Goal: Task Accomplishment & Management: Manage account settings

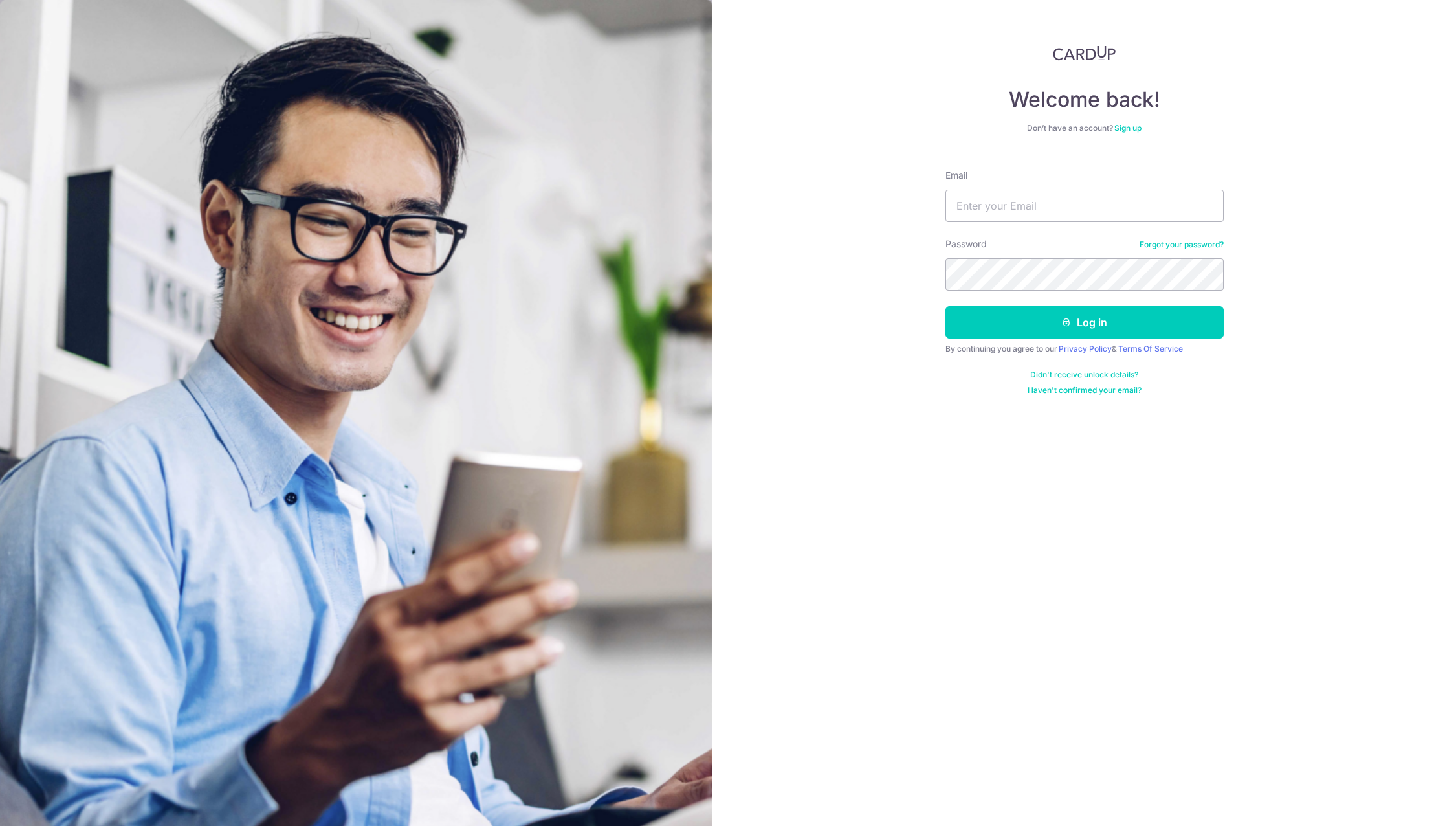
click at [1070, 213] on input "Email" at bounding box center [1085, 206] width 279 height 32
click at [0, 825] on nordpass-portal at bounding box center [0, 826] width 0 height 0
type input "[PERSON_NAME][EMAIL_ADDRESS][DOMAIN_NAME]"
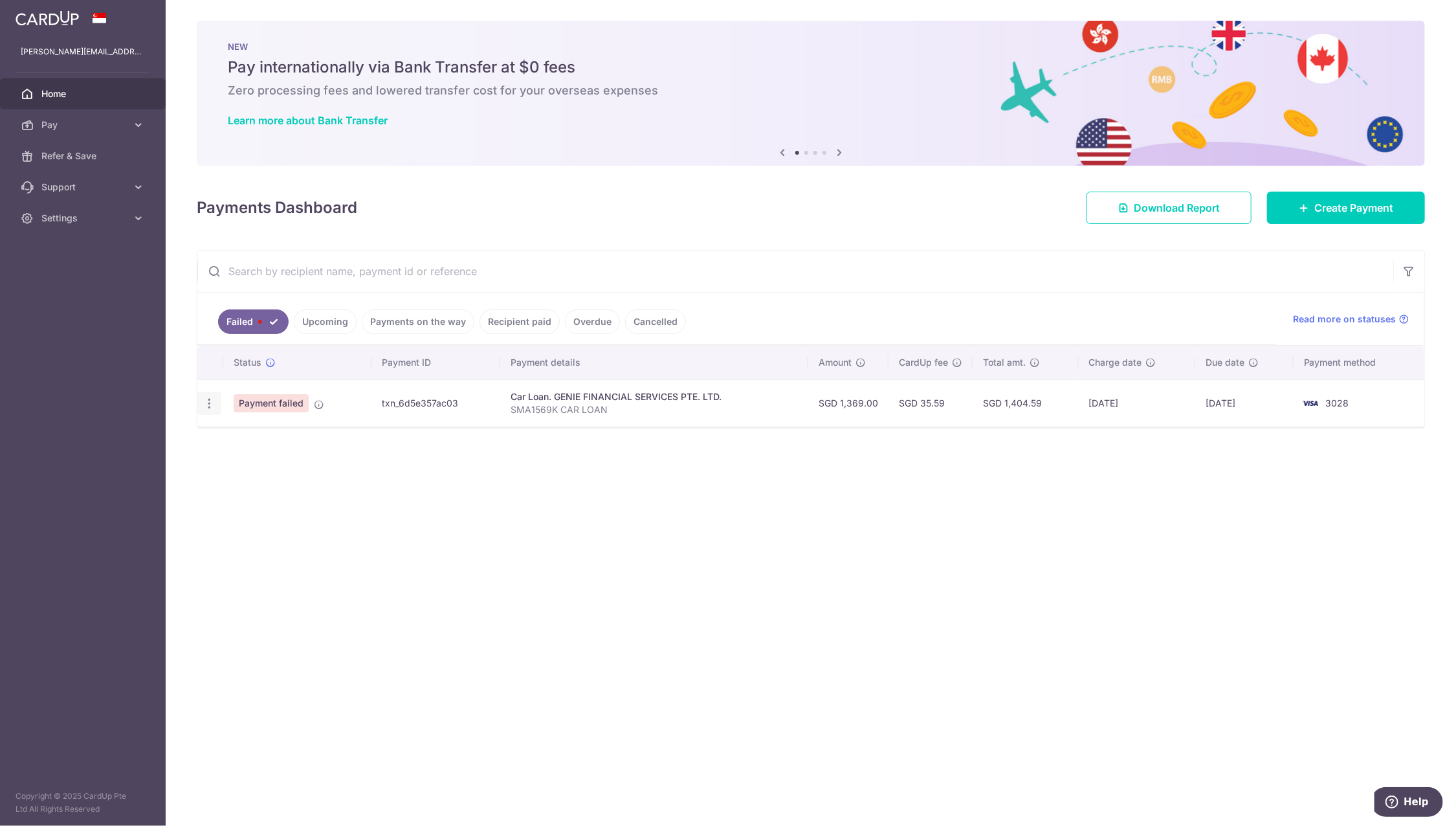
click at [209, 405] on icon "button" at bounding box center [209, 403] width 14 height 14
click at [227, 429] on link "Update payment" at bounding box center [265, 439] width 135 height 31
radio input "true"
type input "1,369.00"
type input "SMA1569K CAR LOAN"
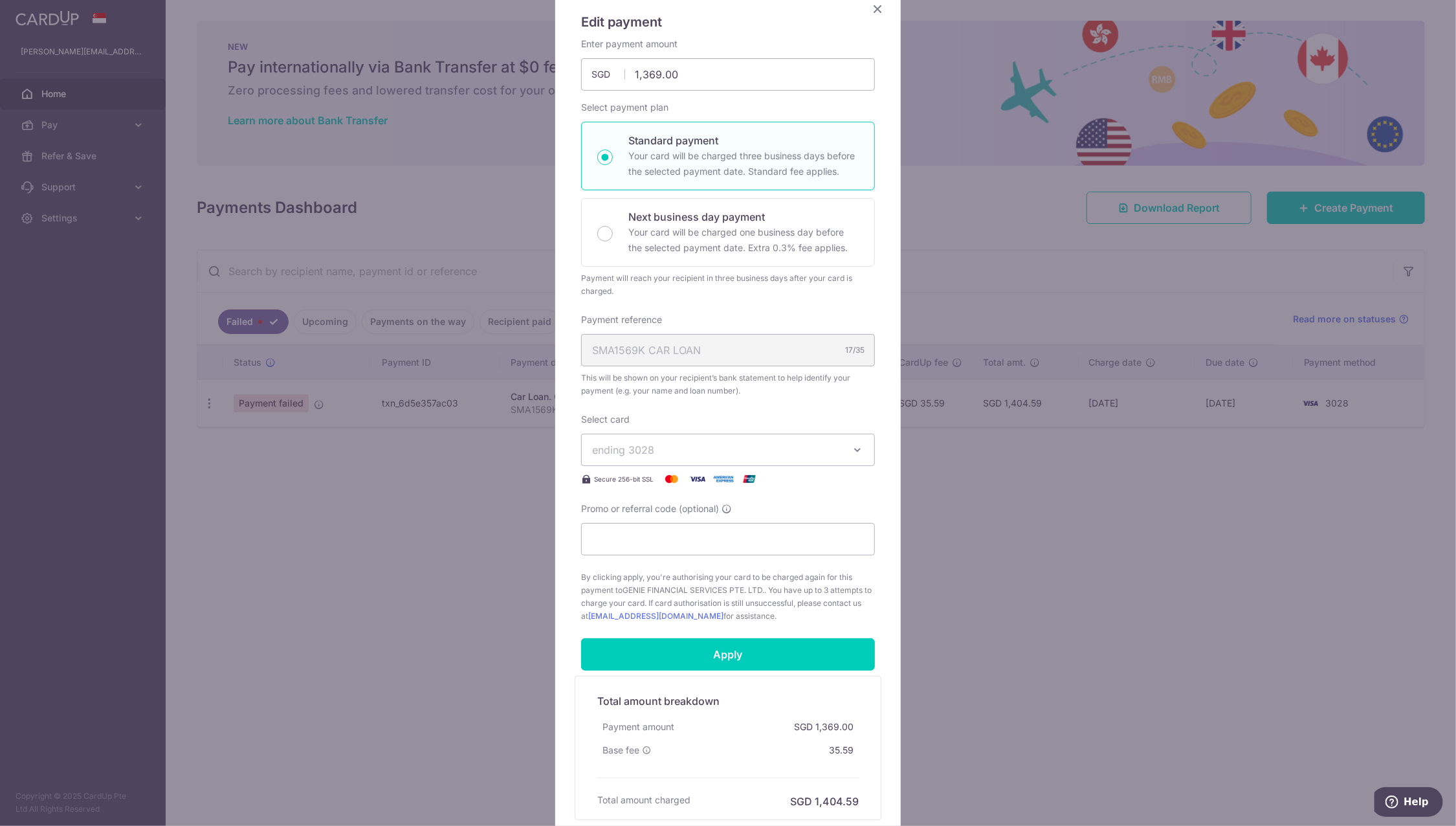
scroll to position [47, 0]
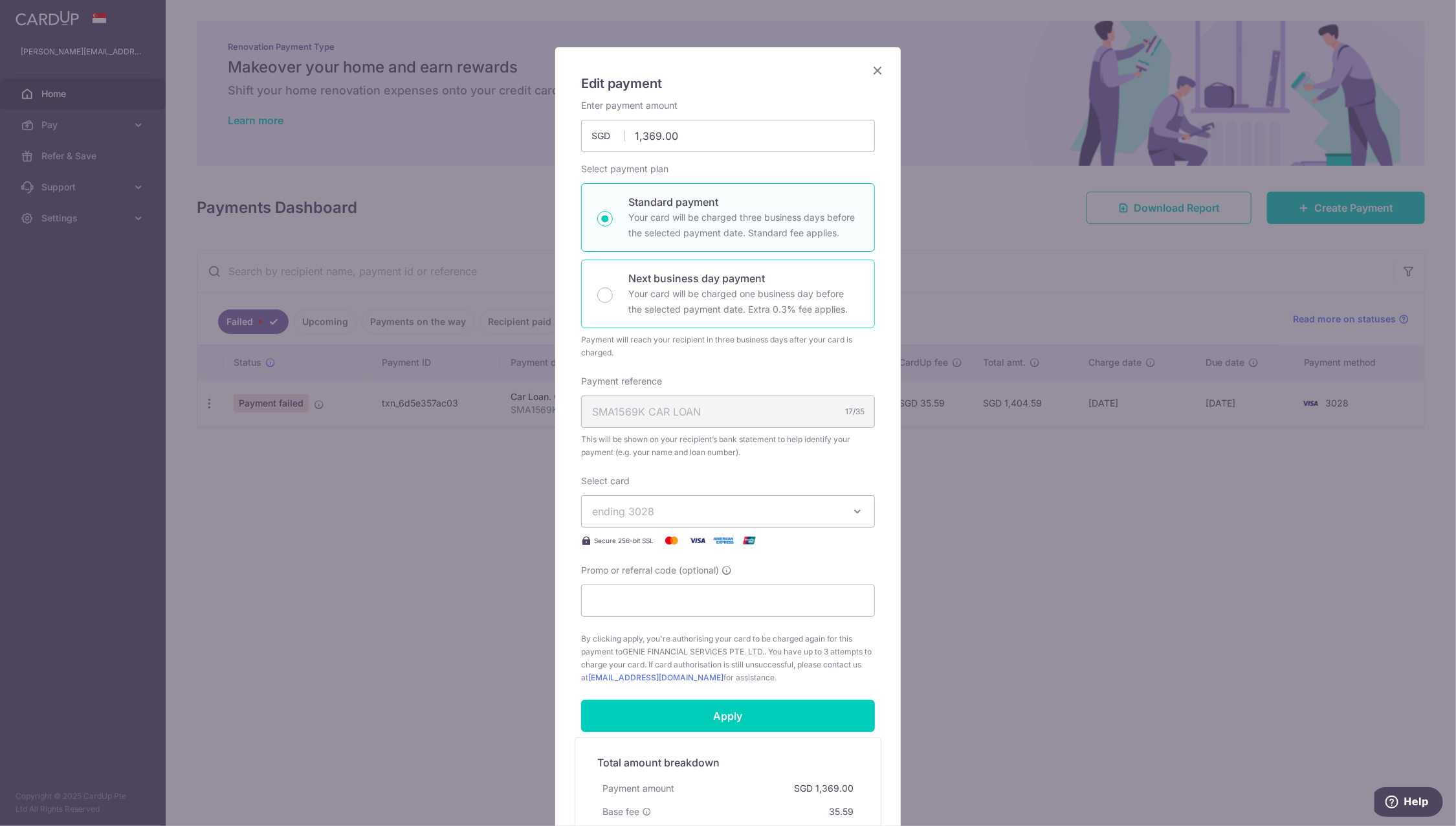
click at [713, 284] on p "Next business day payment" at bounding box center [744, 278] width 230 height 15
click at [613, 287] on input "Next business day payment Your card will be charged one business day before the…" at bounding box center [604, 295] width 15 height 15
radio input "false"
radio input "true"
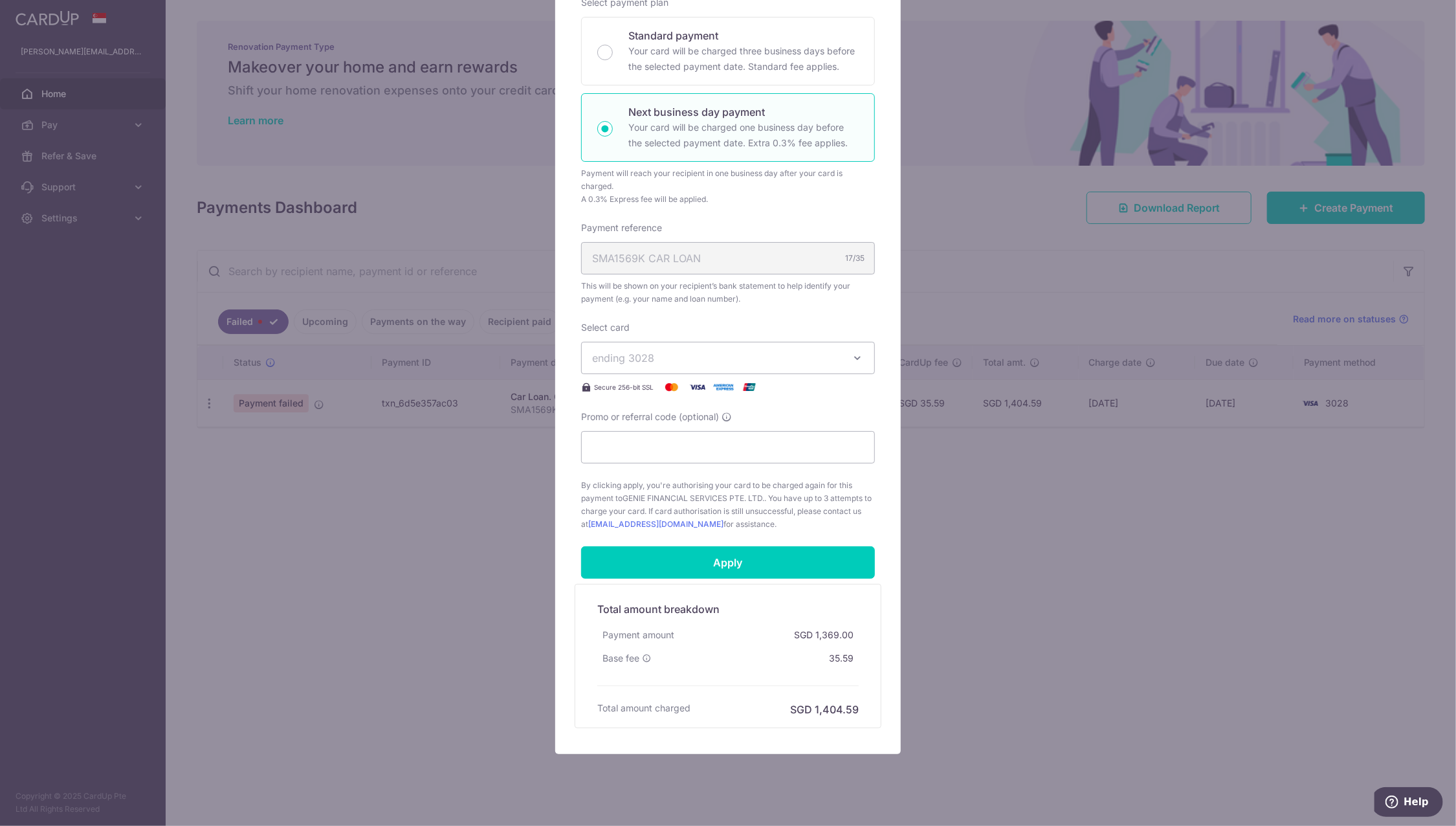
scroll to position [220, 0]
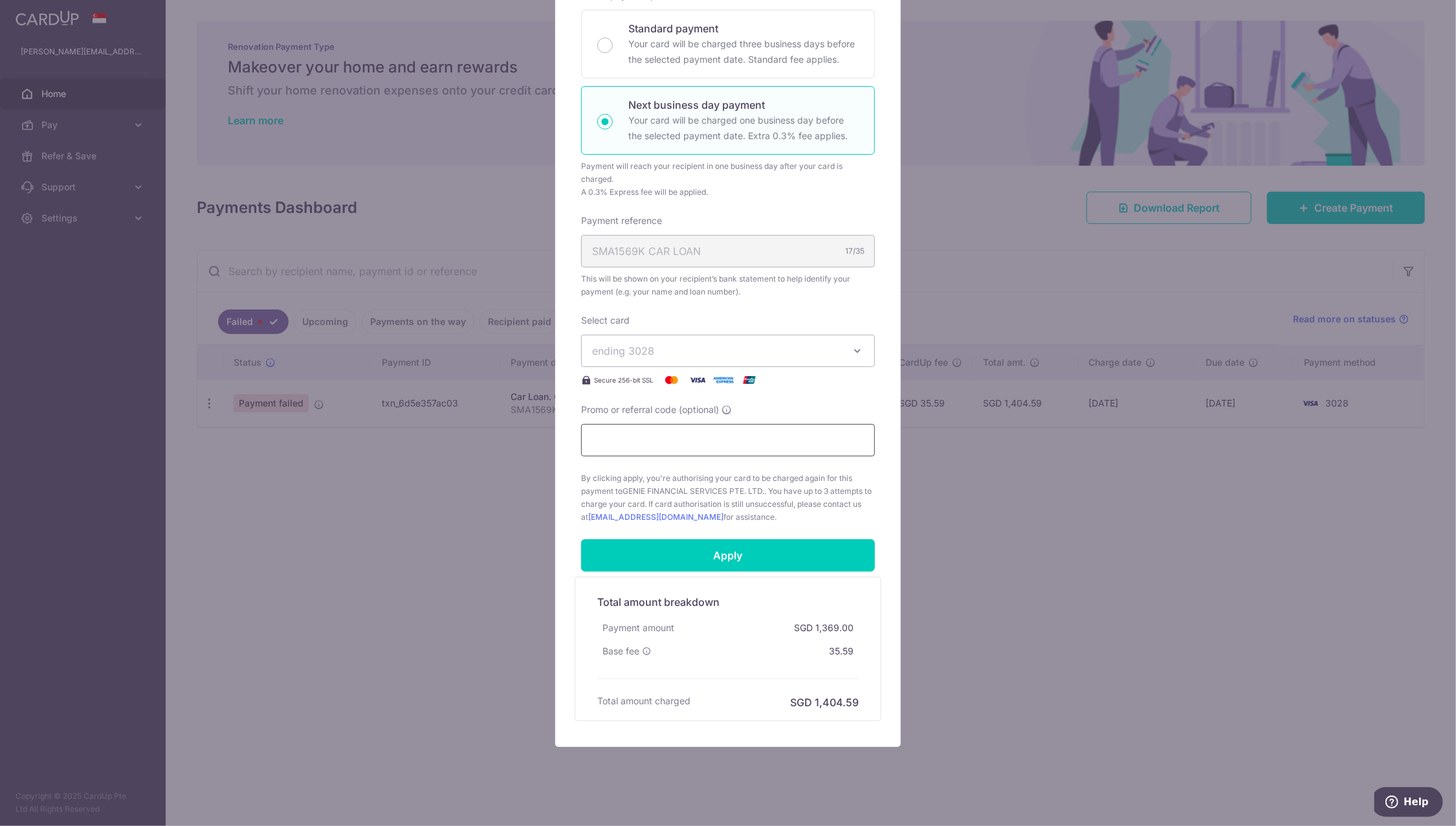
click at [717, 431] on input "Promo or referral code (optional)" at bounding box center [728, 440] width 294 height 32
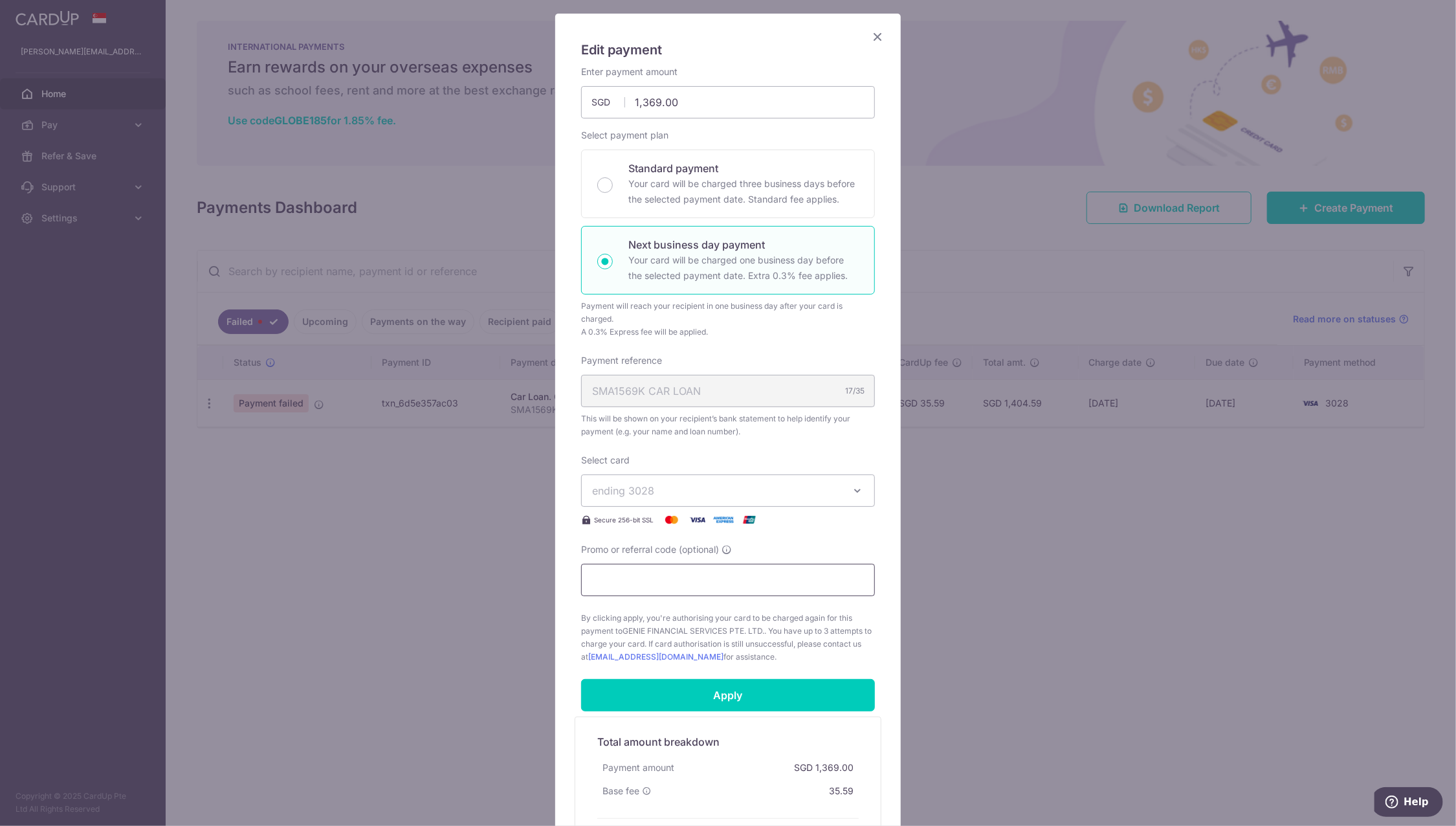
scroll to position [47, 0]
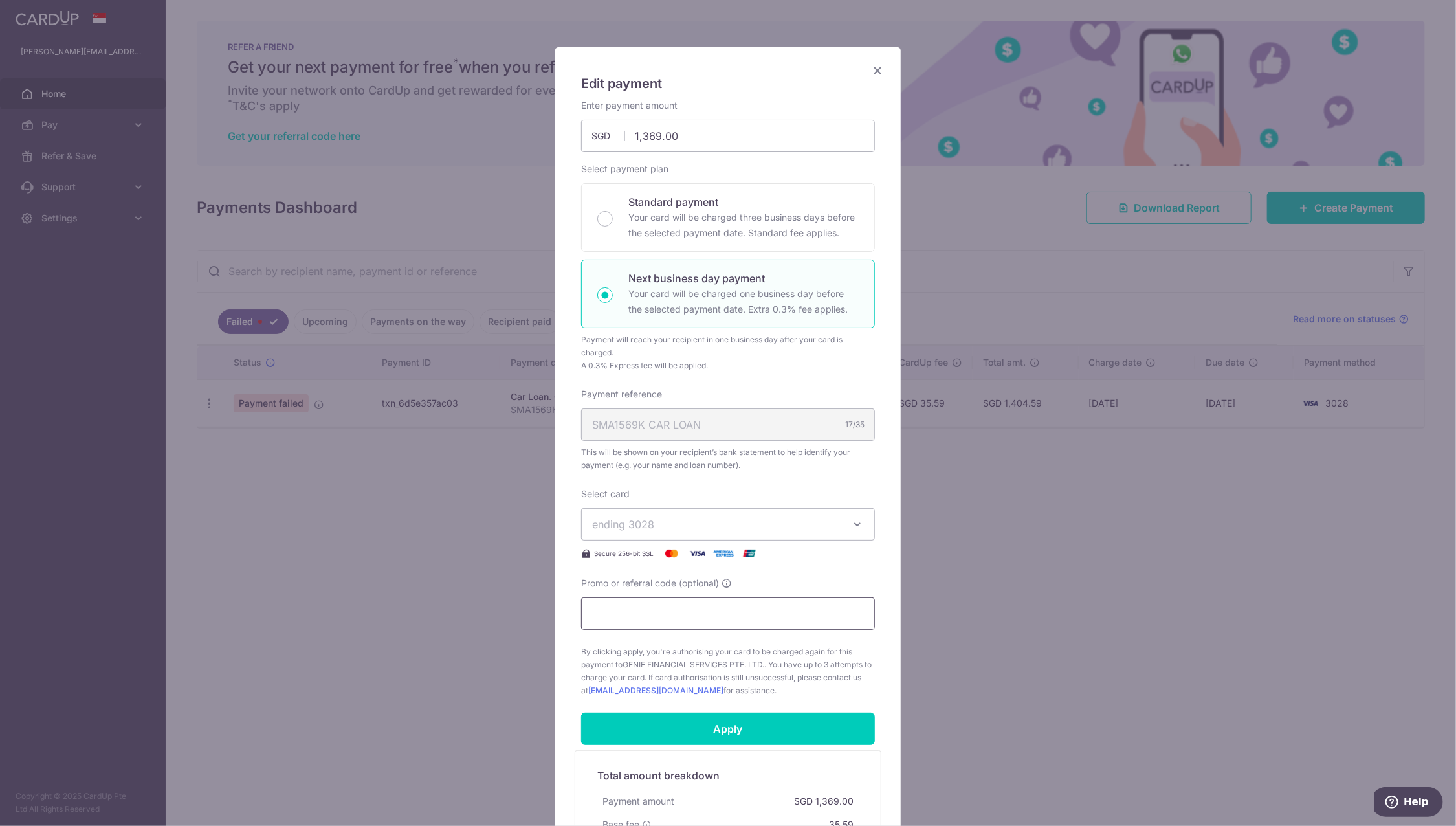
paste input "REC185"
type input "REC185"
click at [671, 726] on input "Apply" at bounding box center [728, 728] width 294 height 32
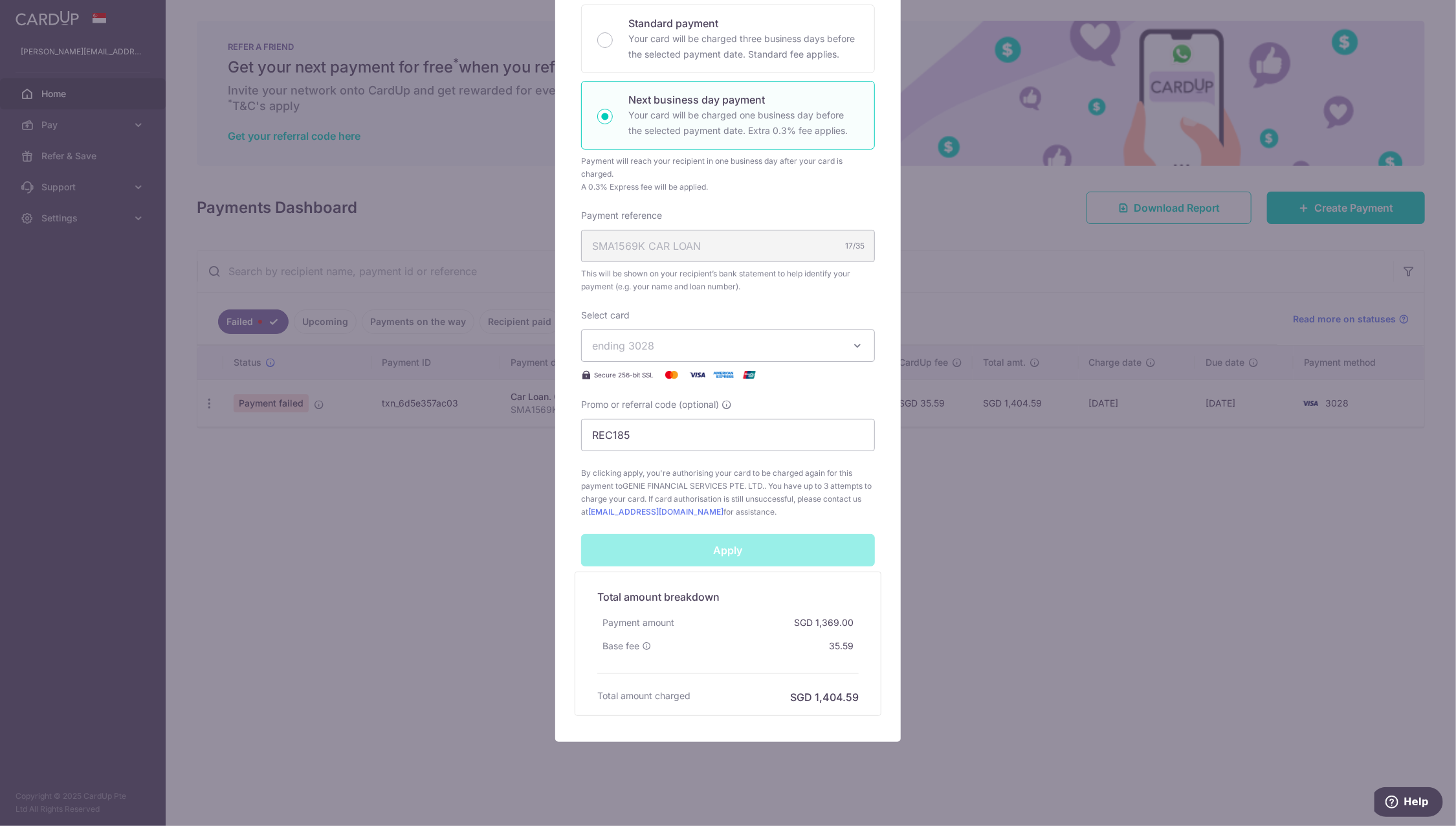
scroll to position [233, 0]
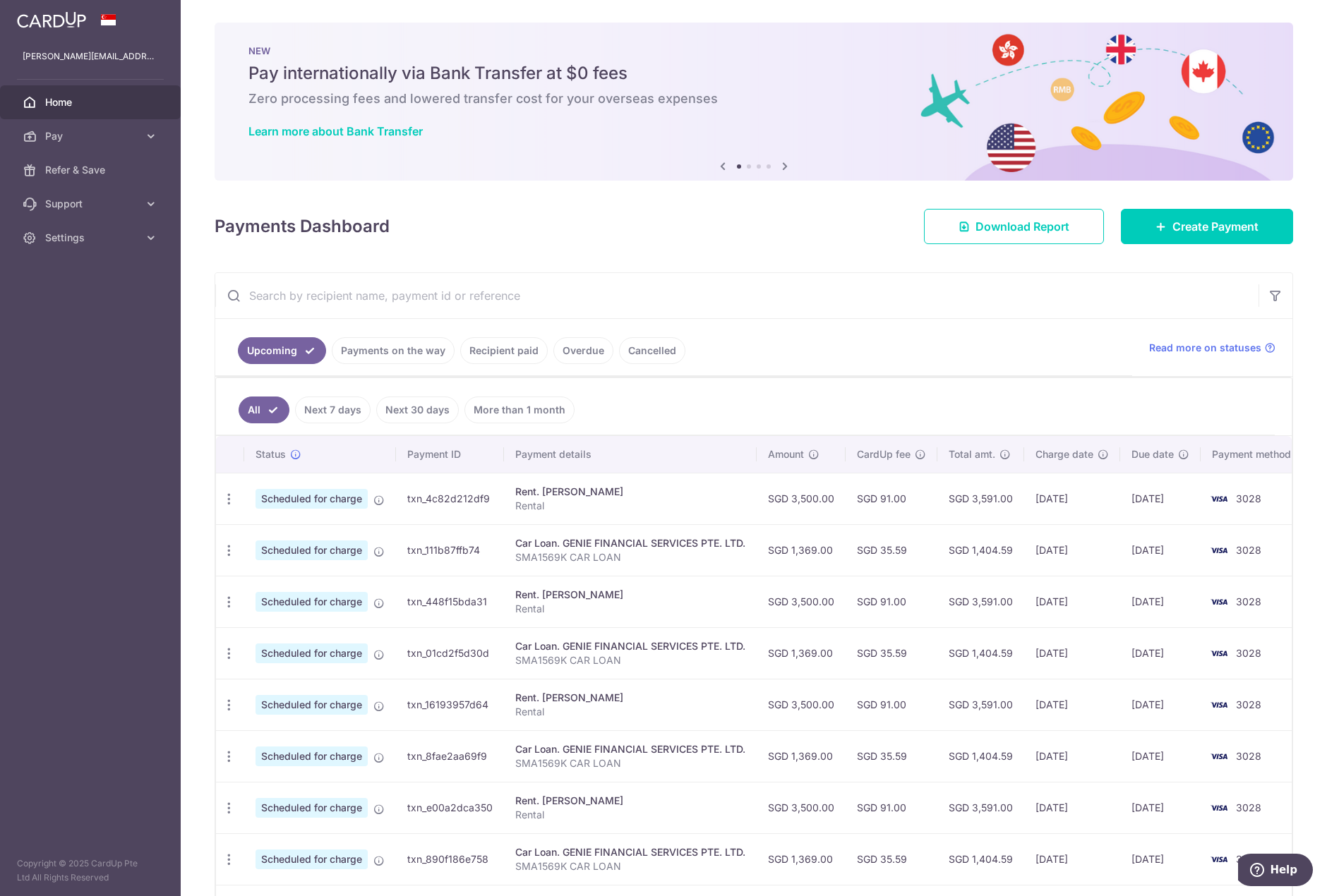
click at [358, 359] on link "Payments on the way" at bounding box center [393, 351] width 122 height 27
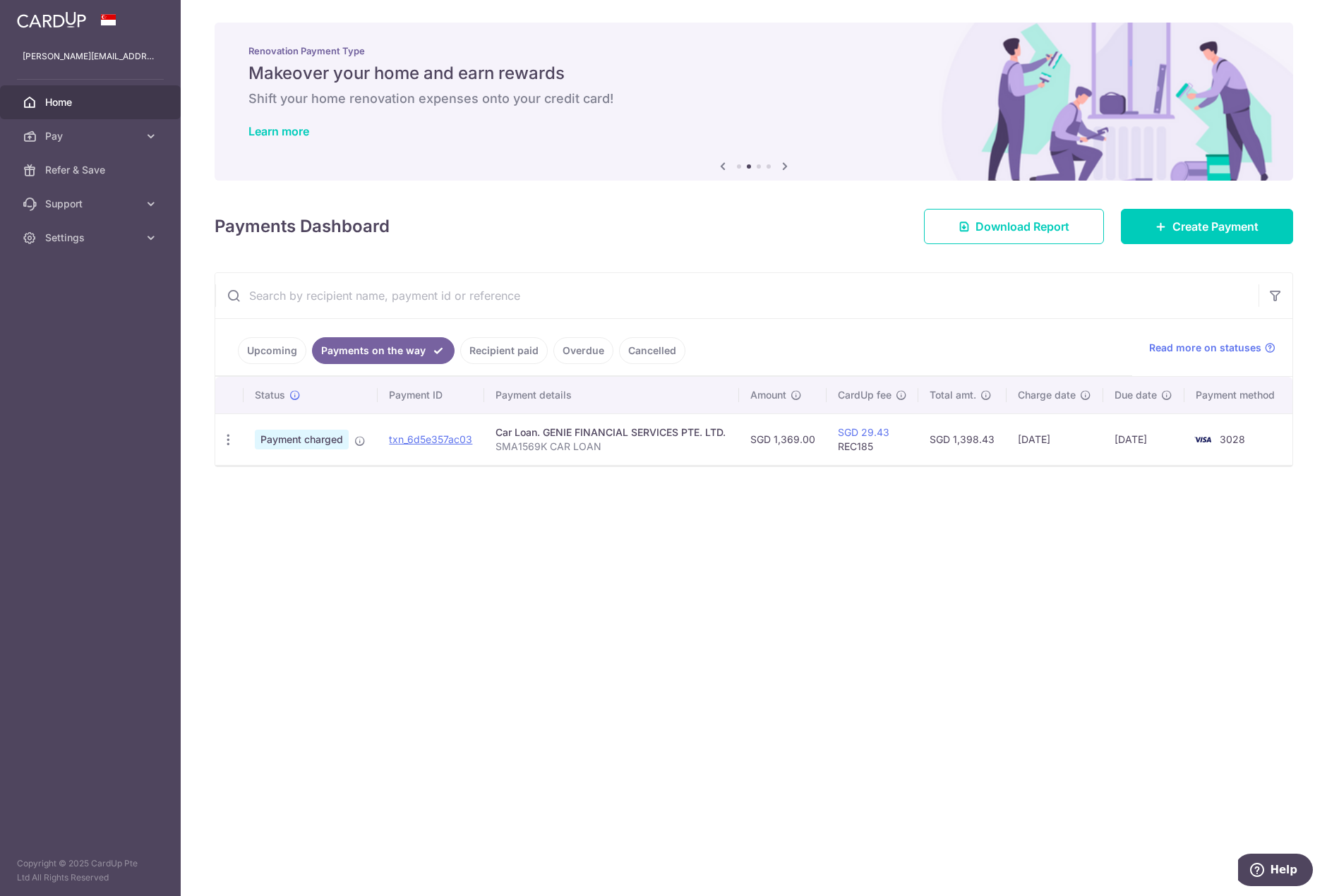
click at [1317, 588] on div "× Pause Schedule Pause all future payments in this series Pause just this one p…" at bounding box center [754, 448] width 1147 height 896
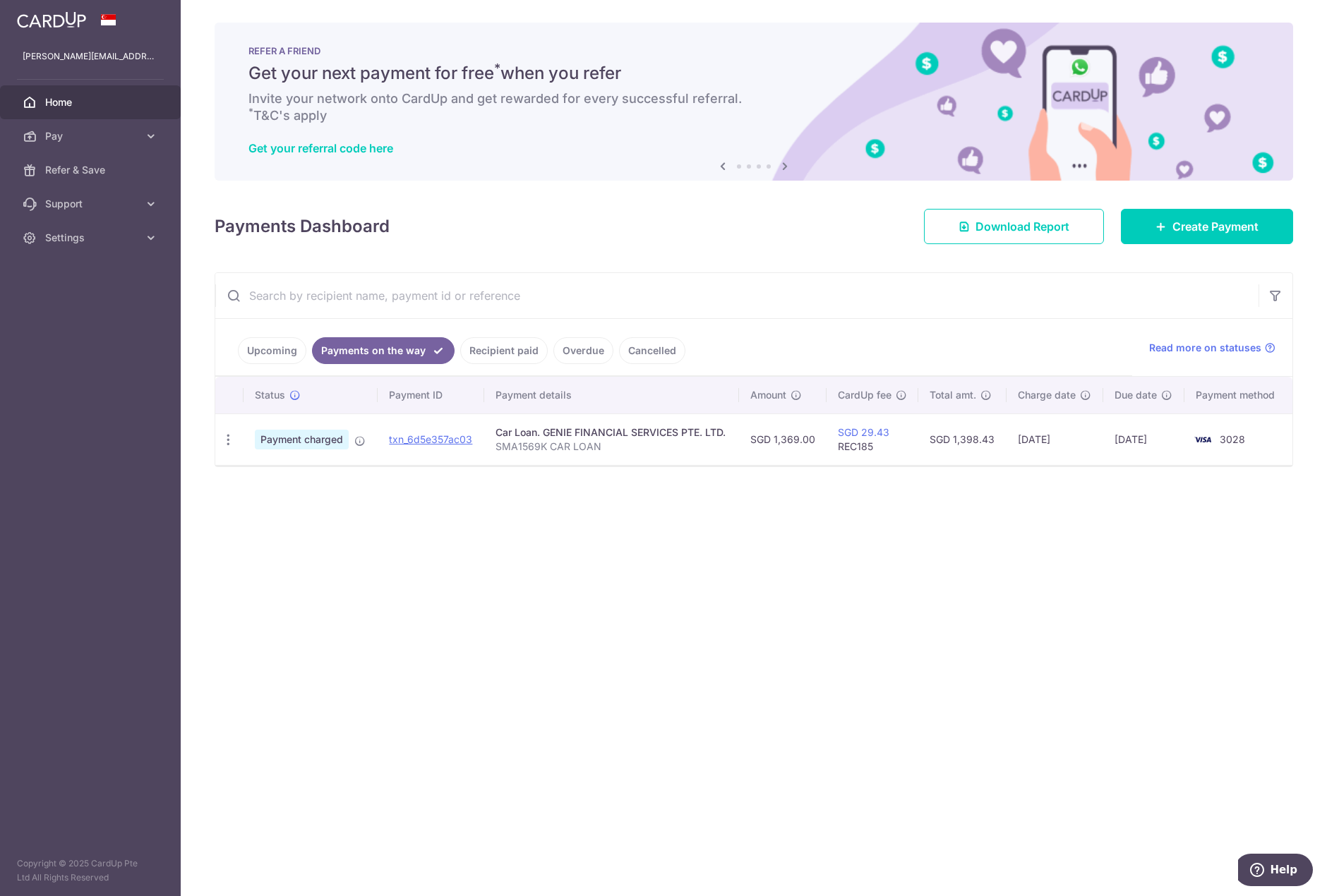
click at [1272, 573] on div "× Pause Schedule Pause all future payments in this series Pause just this one p…" at bounding box center [754, 448] width 1147 height 896
